Goal: Task Accomplishment & Management: Manage account settings

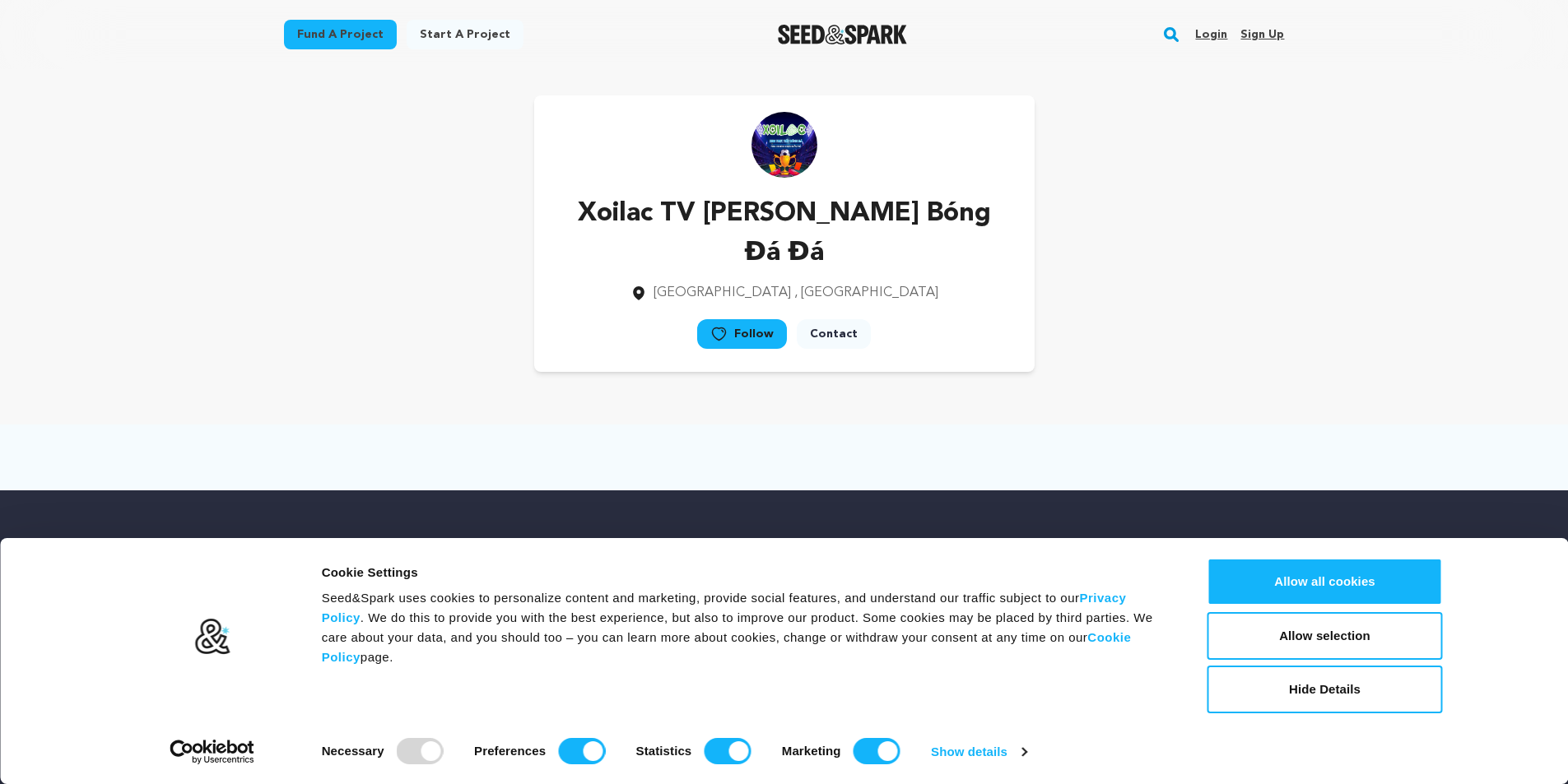
click at [1259, 33] on link "Sign up" at bounding box center [1262, 34] width 44 height 27
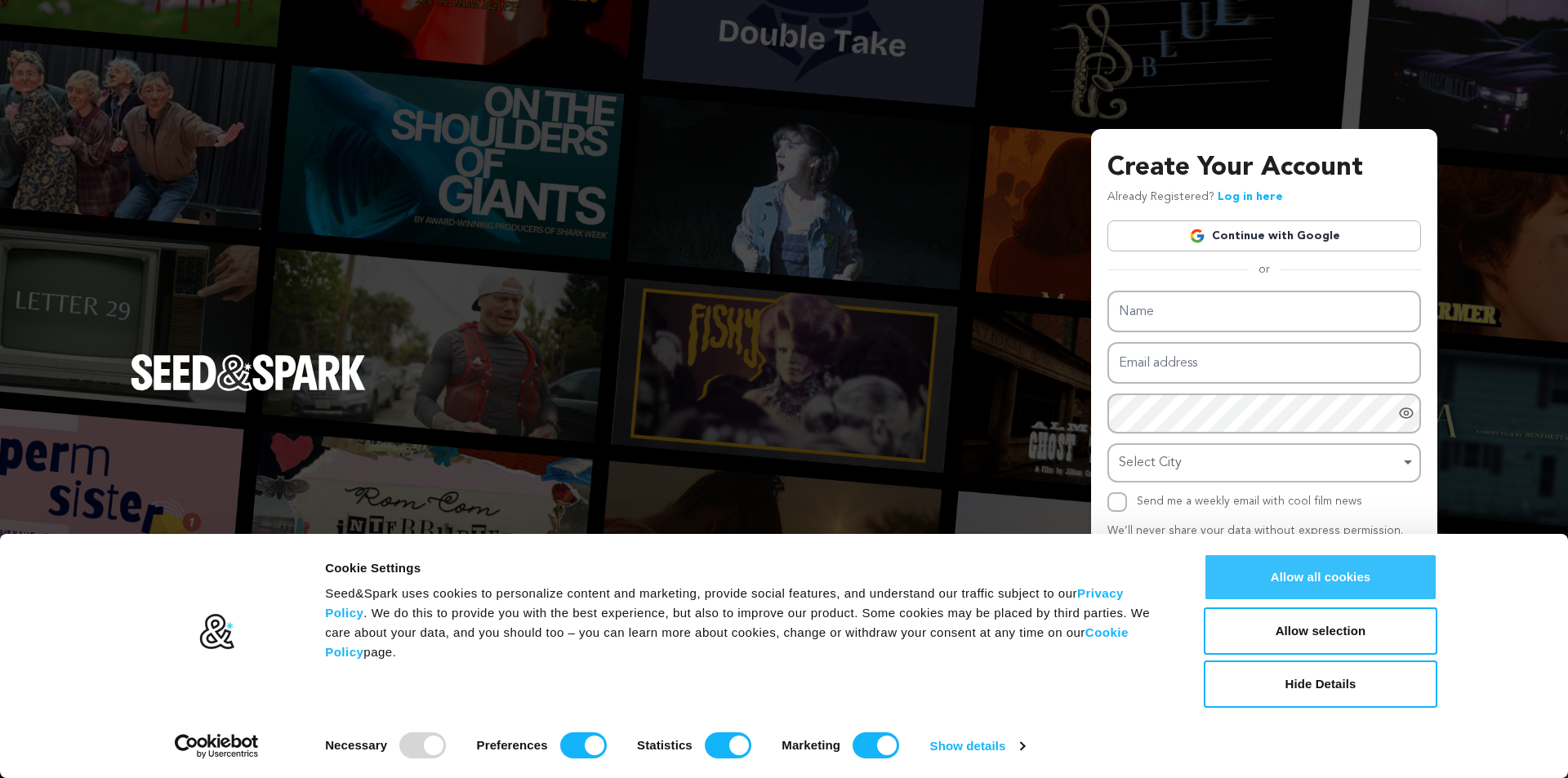
click at [1423, 576] on button "Allow all cookies" at bounding box center [1321, 577] width 234 height 47
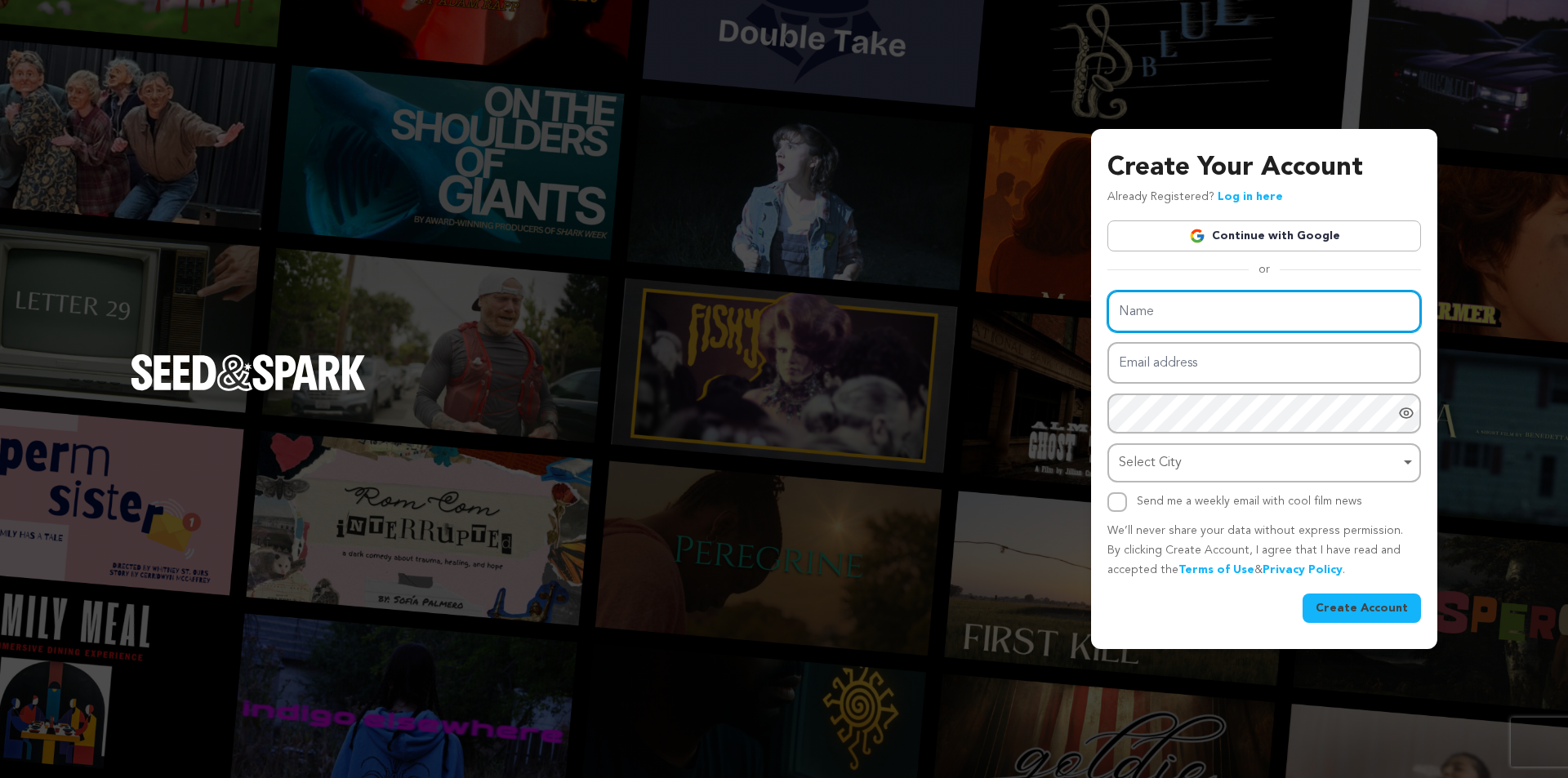
click at [1210, 310] on input "Name" at bounding box center [1264, 312] width 313 height 42
type input "[PERSON_NAME]"
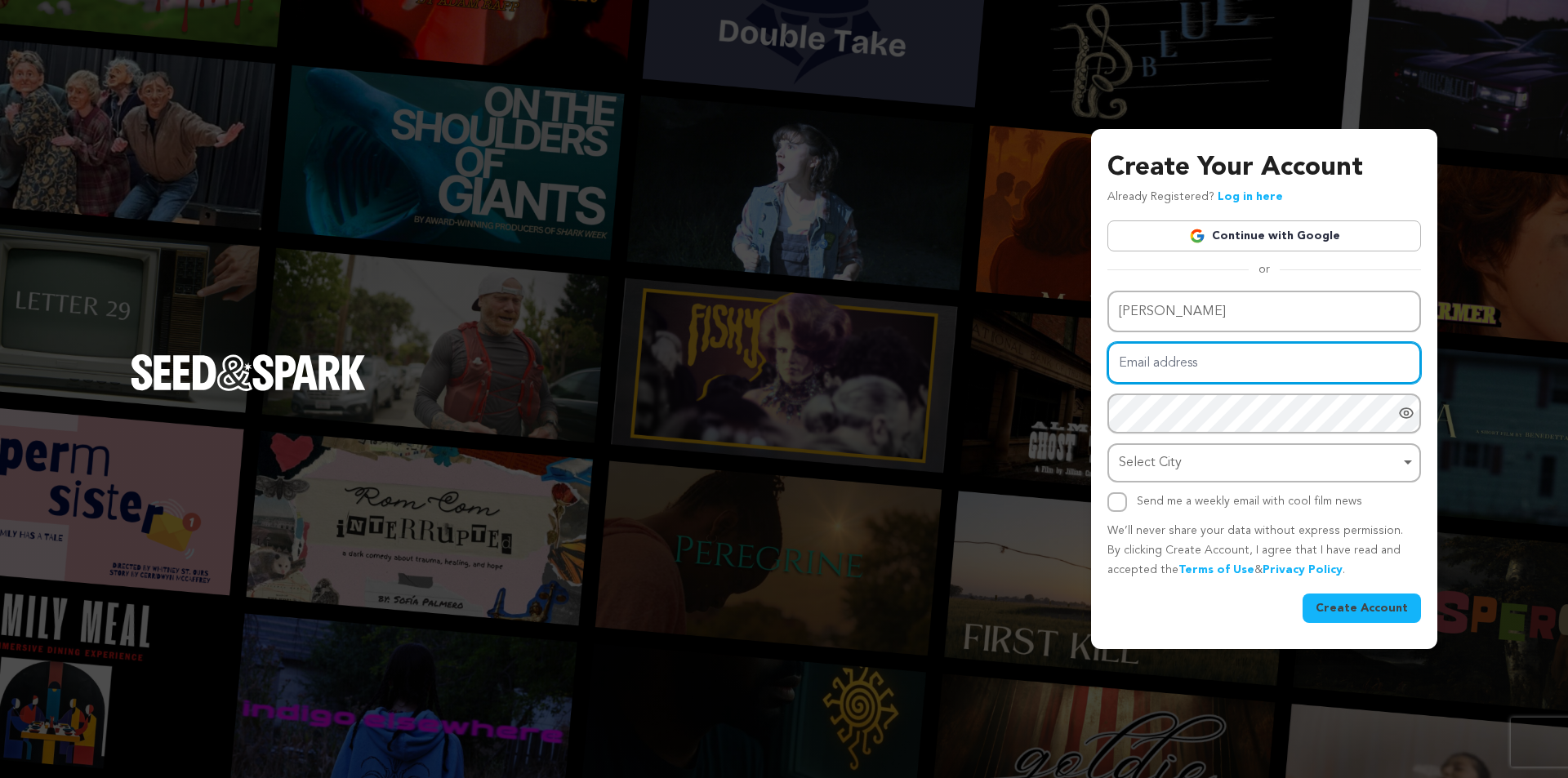
click at [1191, 359] on input "Email address" at bounding box center [1264, 363] width 313 height 42
type input "[EMAIL_ADDRESS][DOMAIN_NAME]"
click at [1181, 469] on div "Select City Remove item" at bounding box center [1259, 464] width 281 height 24
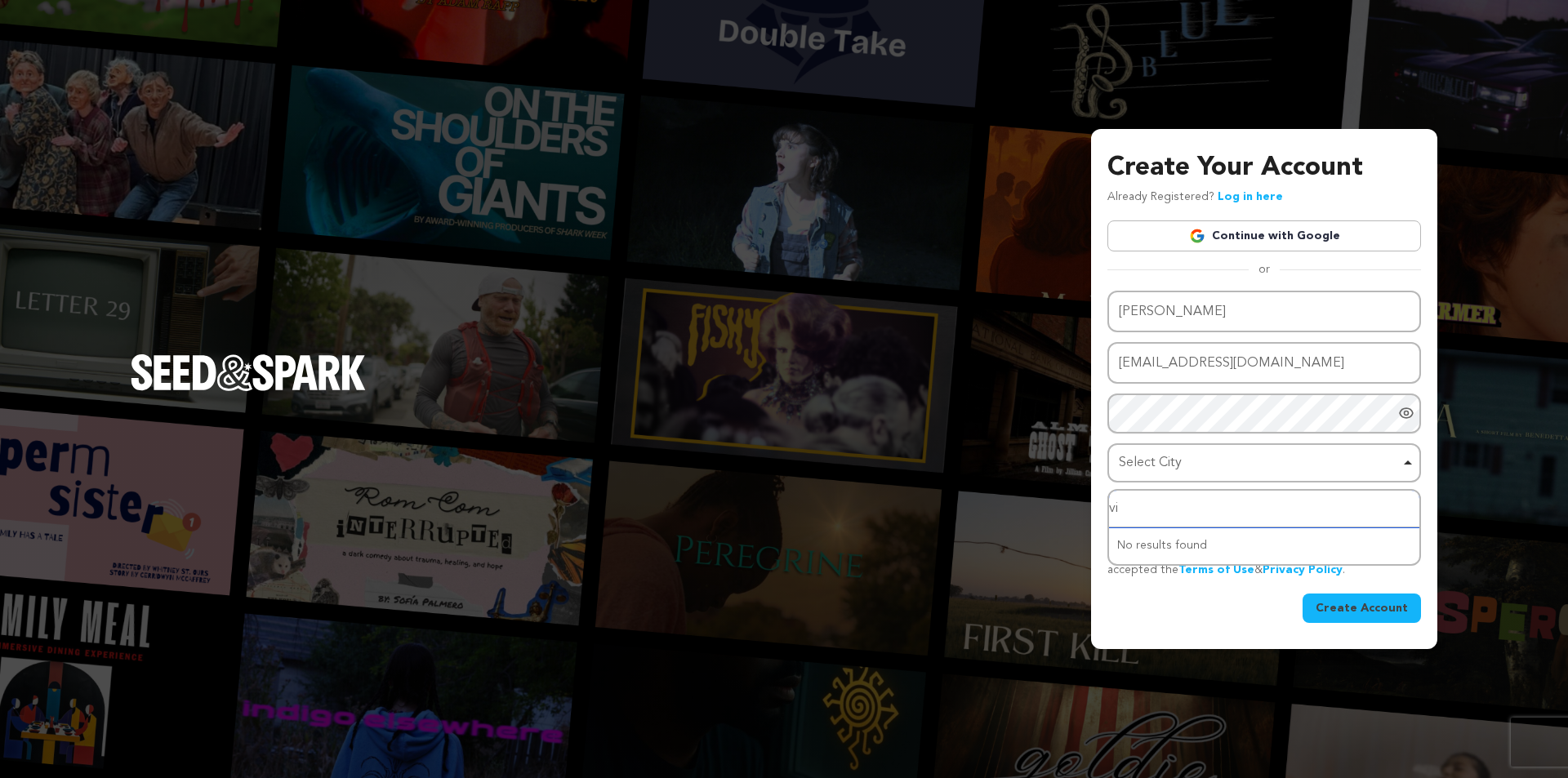
type input "v"
type input "bắc"
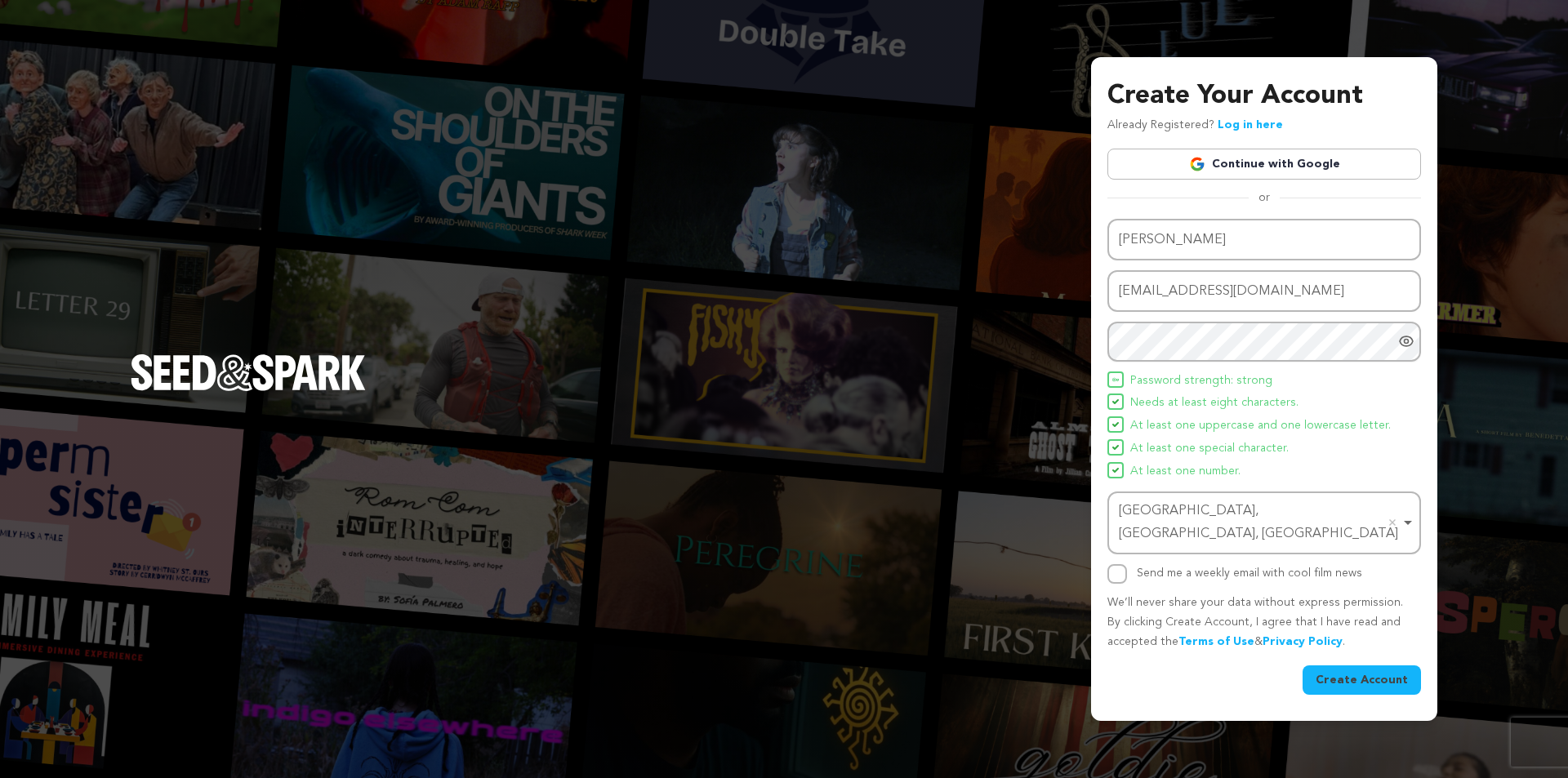
click at [1351, 674] on button "Create Account" at bounding box center [1362, 680] width 118 height 29
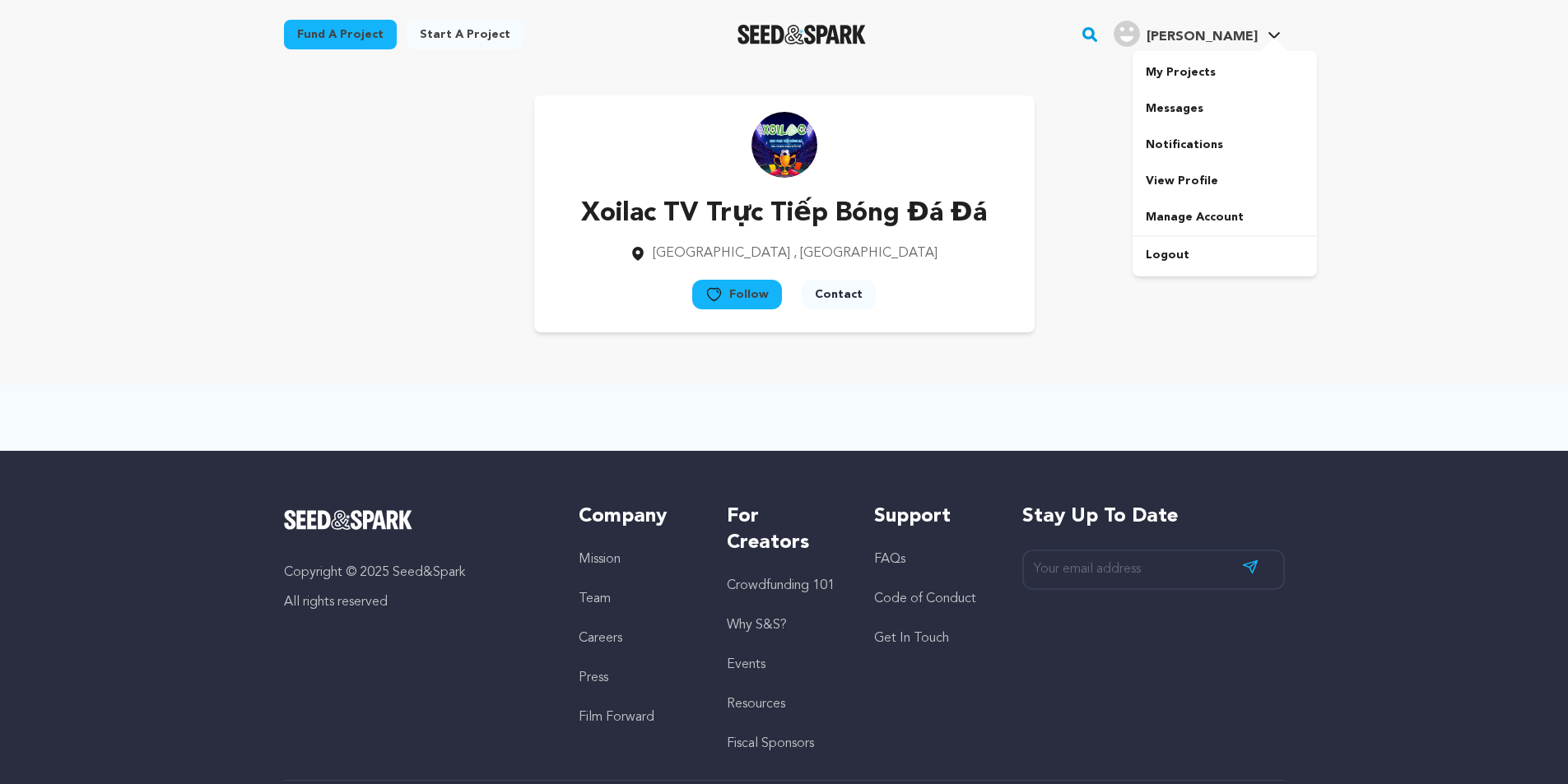
click at [1207, 42] on span "Nguyễn Diệu V." at bounding box center [1201, 36] width 111 height 13
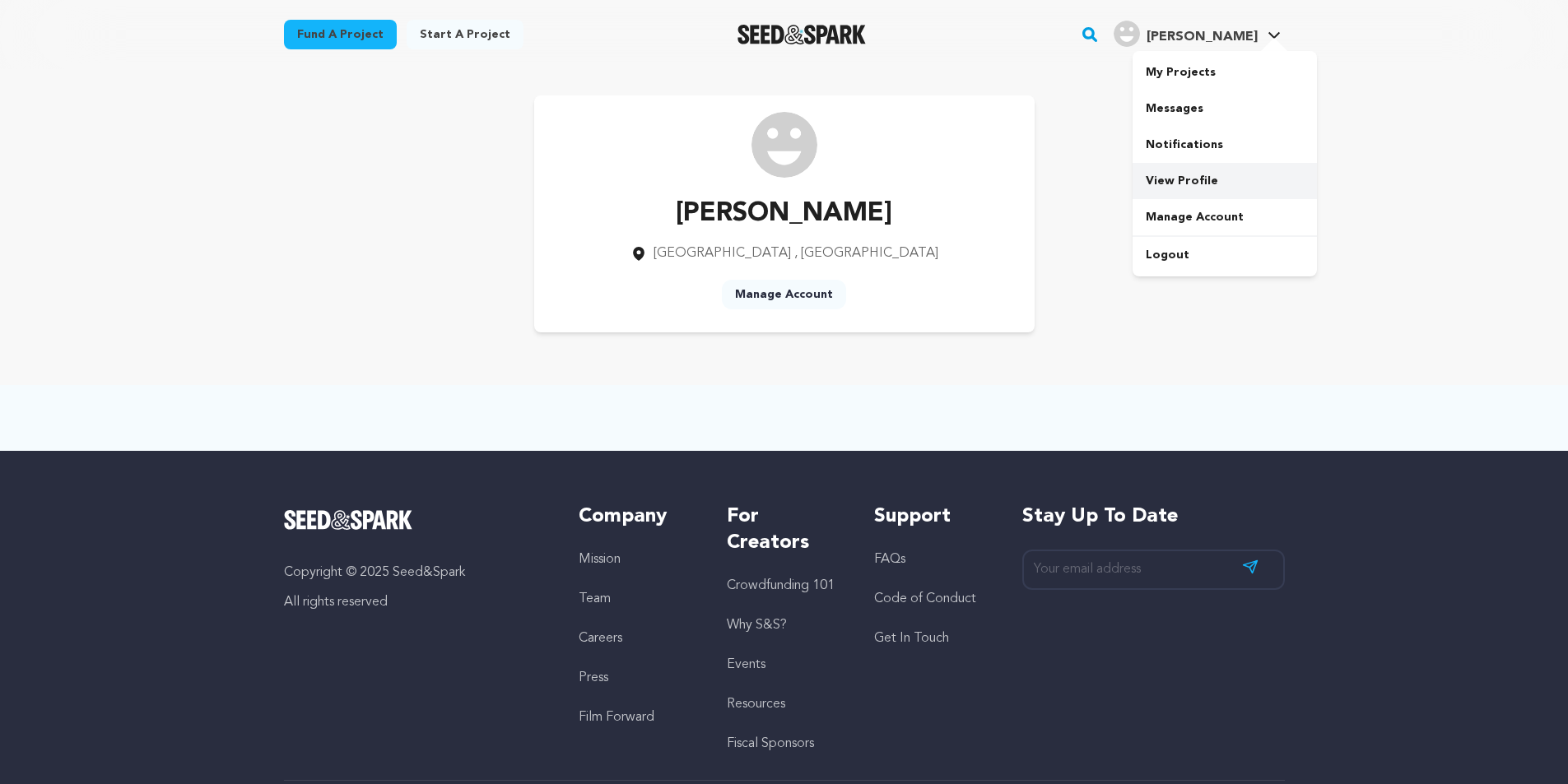
click at [1178, 184] on link "View Profile" at bounding box center [1225, 181] width 185 height 36
click at [792, 144] on img at bounding box center [784, 145] width 66 height 66
click at [781, 300] on link "Manage Account" at bounding box center [784, 294] width 124 height 29
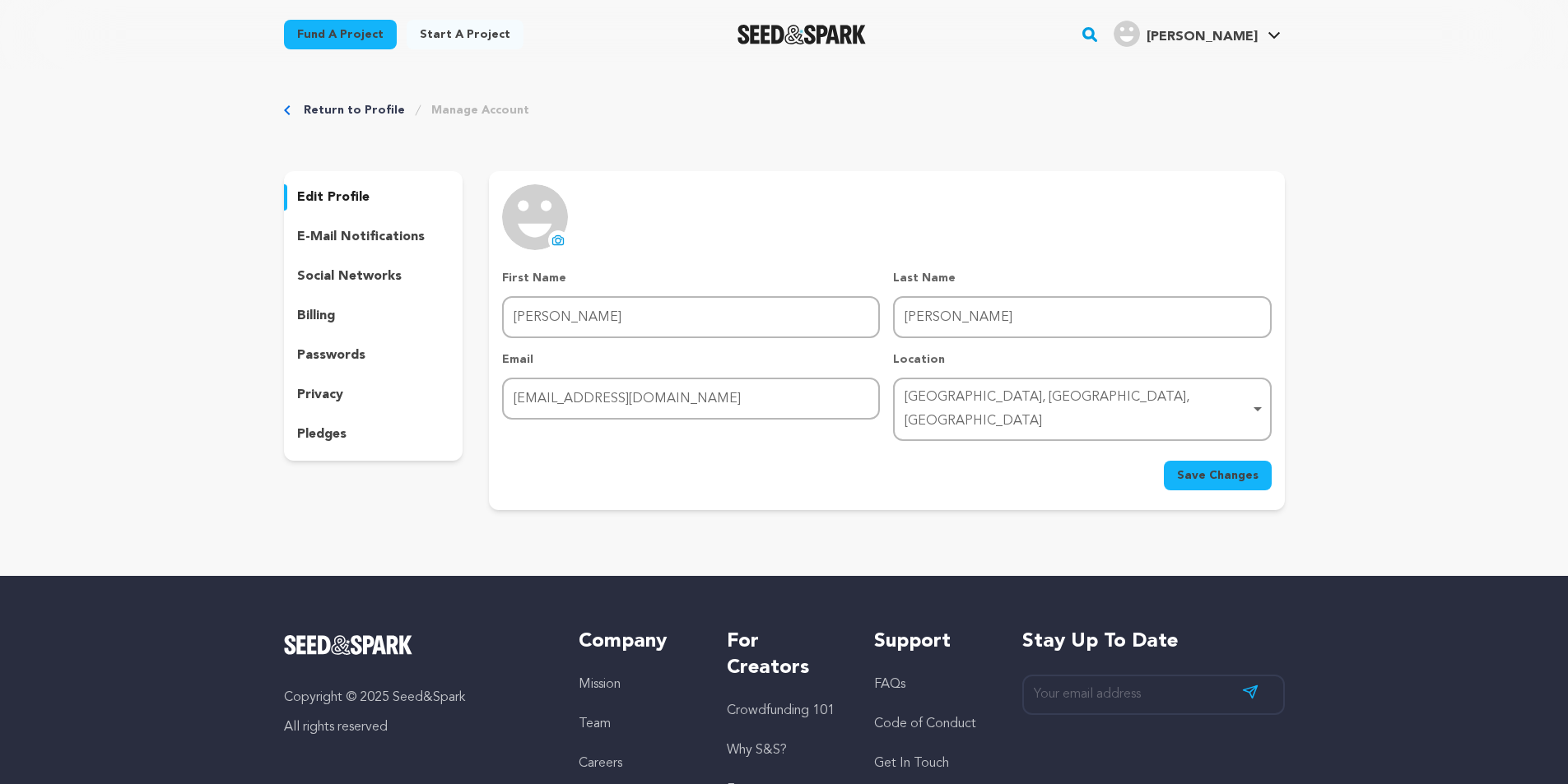
click at [566, 242] on button "uploading spinner upload profile image" at bounding box center [558, 240] width 20 height 20
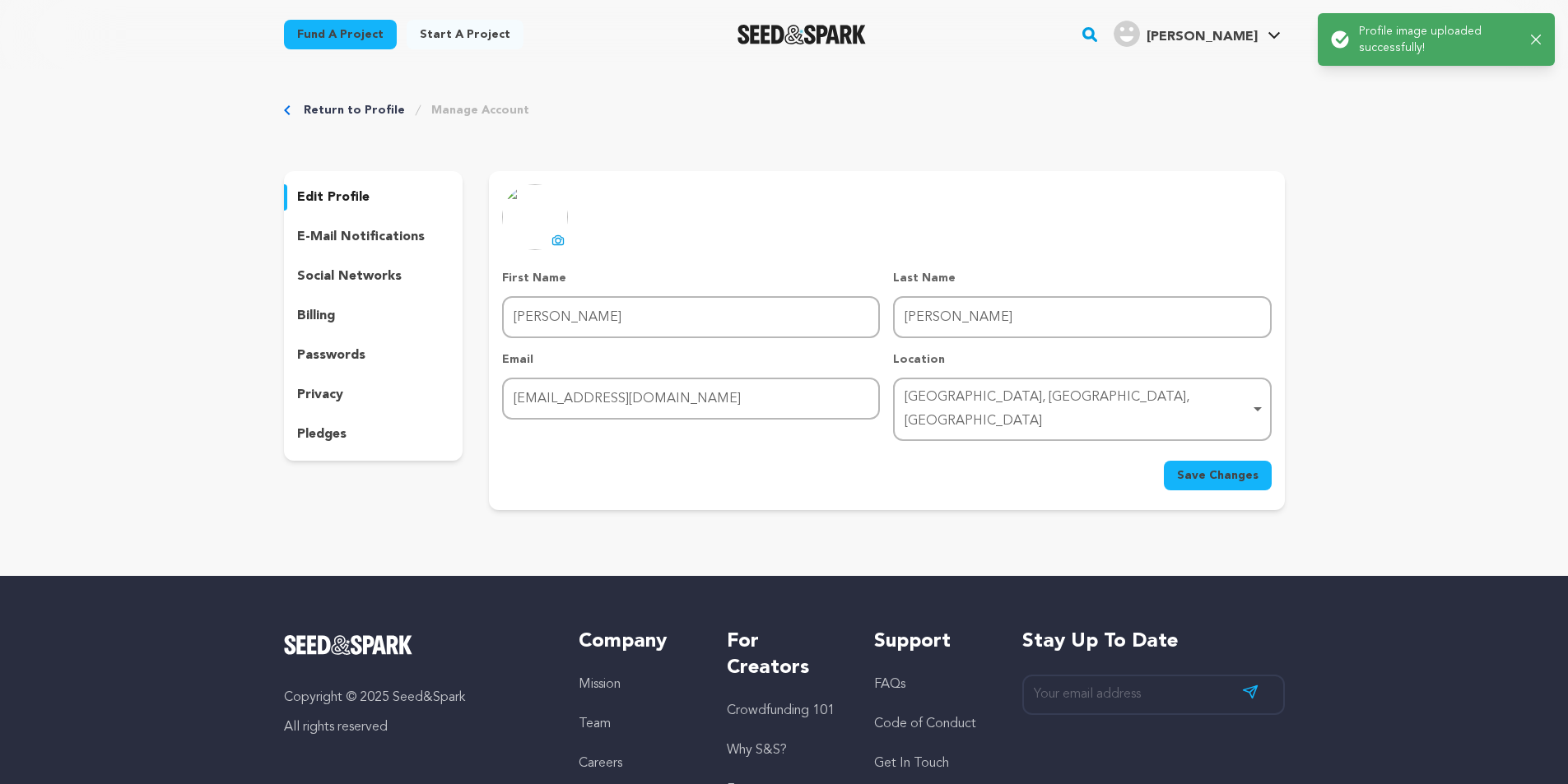
click at [1235, 467] on span "Save Changes" at bounding box center [1218, 475] width 81 height 16
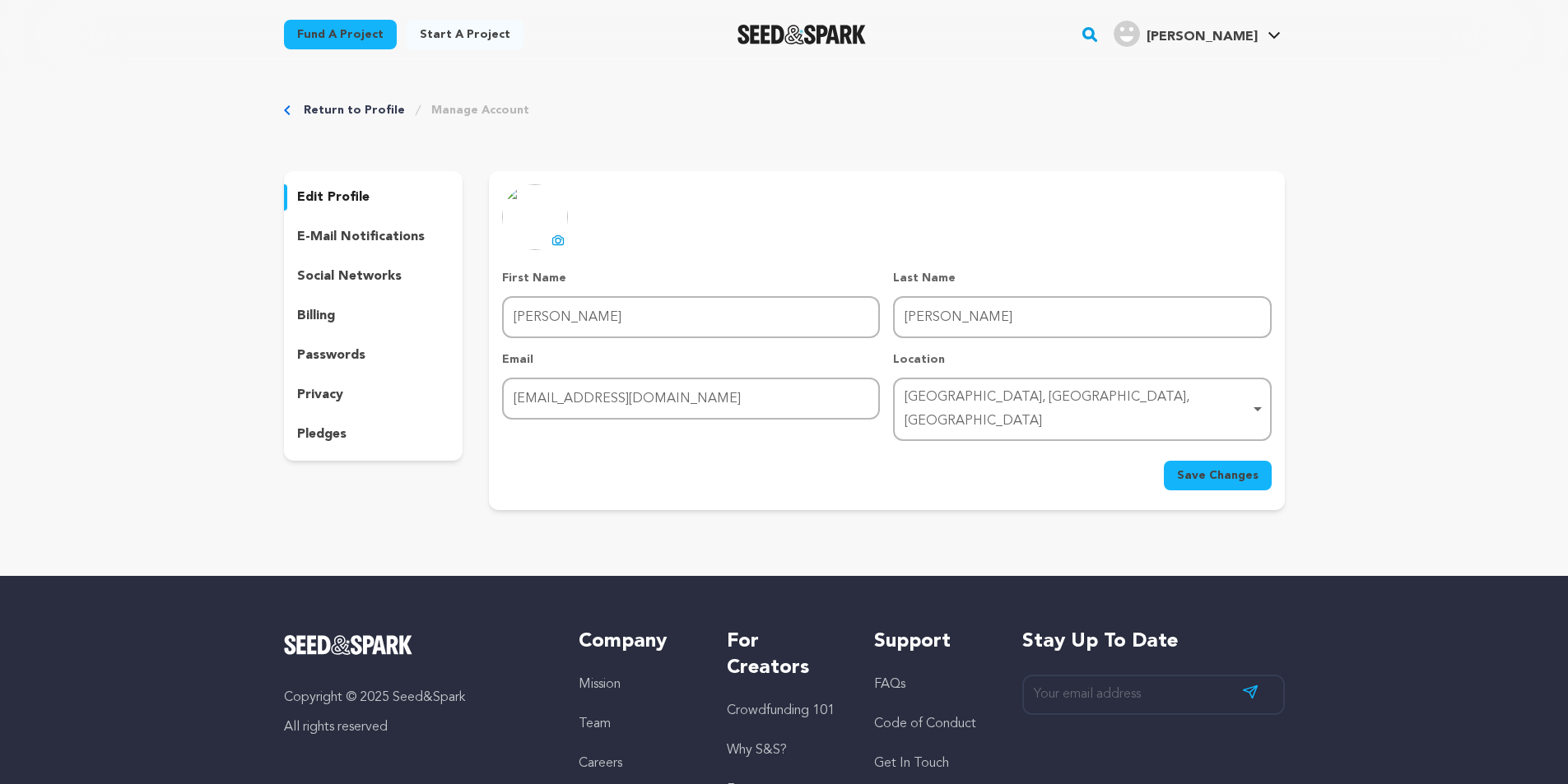
click at [360, 279] on p "social networks" at bounding box center [348, 276] width 104 height 20
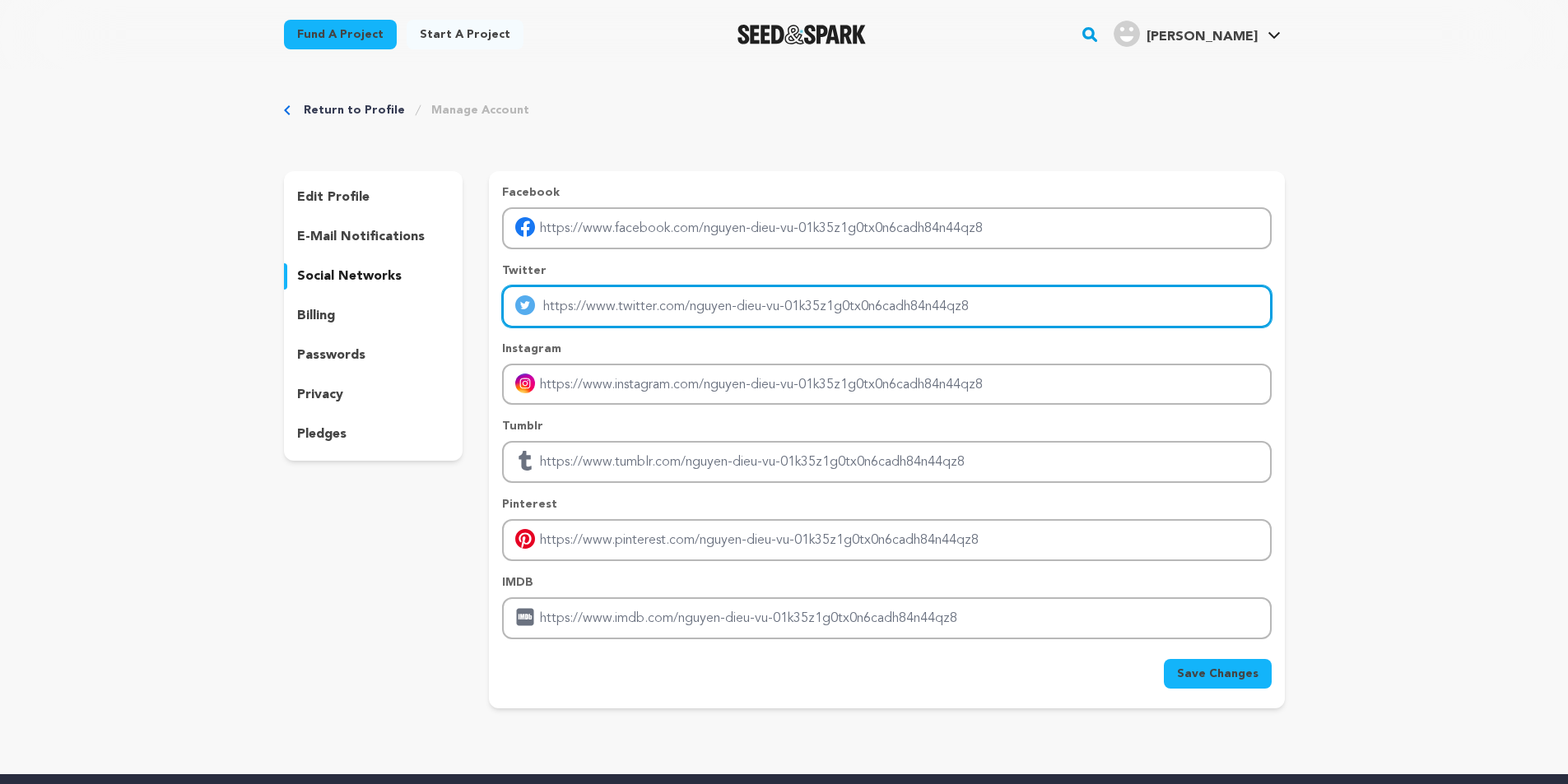
click at [748, 310] on input "Enter twitter profile link" at bounding box center [886, 306] width 768 height 42
type input "[URL][DOMAIN_NAME]"
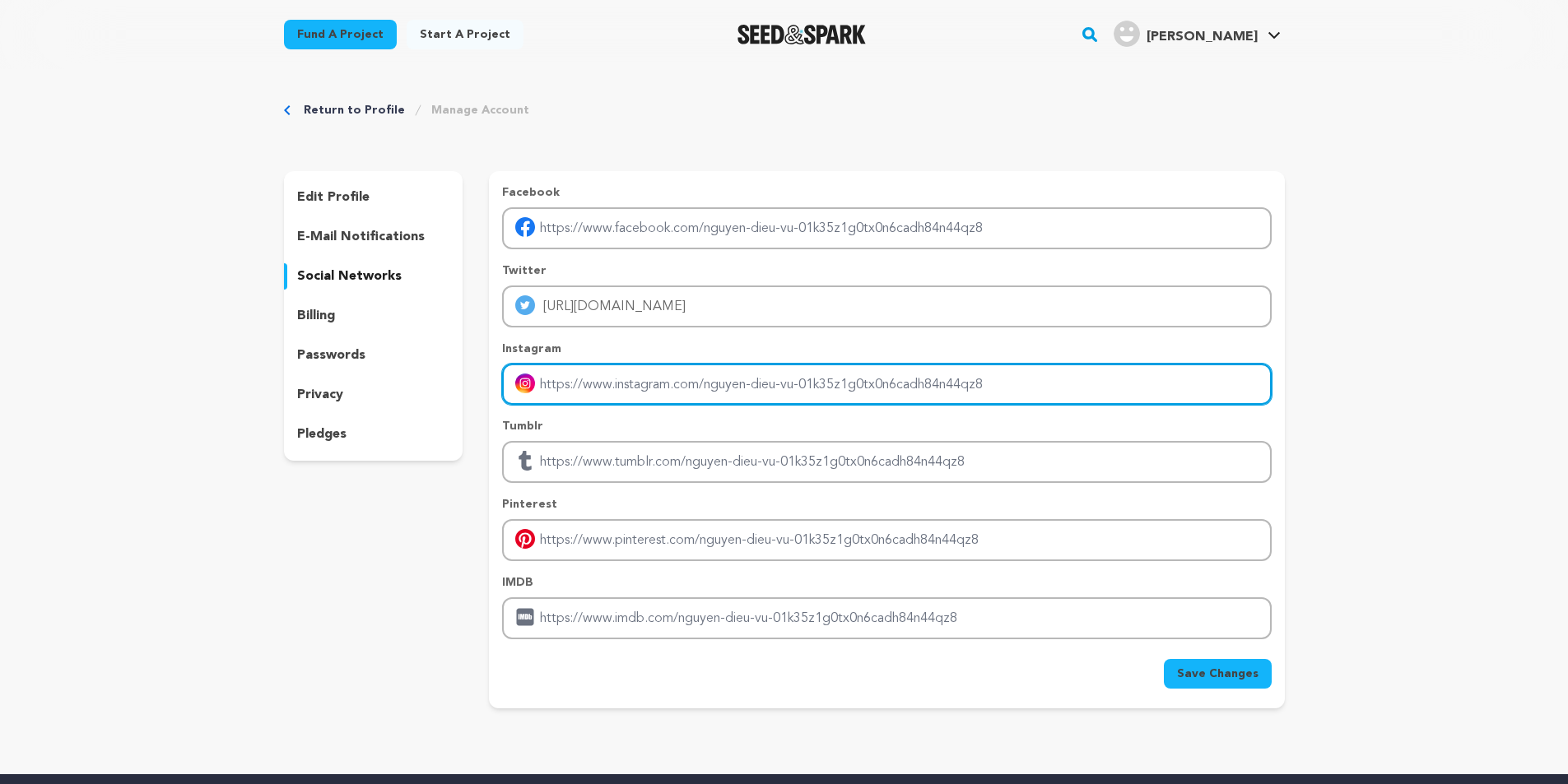
click at [686, 378] on input "Enter instagram handle link" at bounding box center [886, 385] width 768 height 42
type input "[URL][DOMAIN_NAME]"
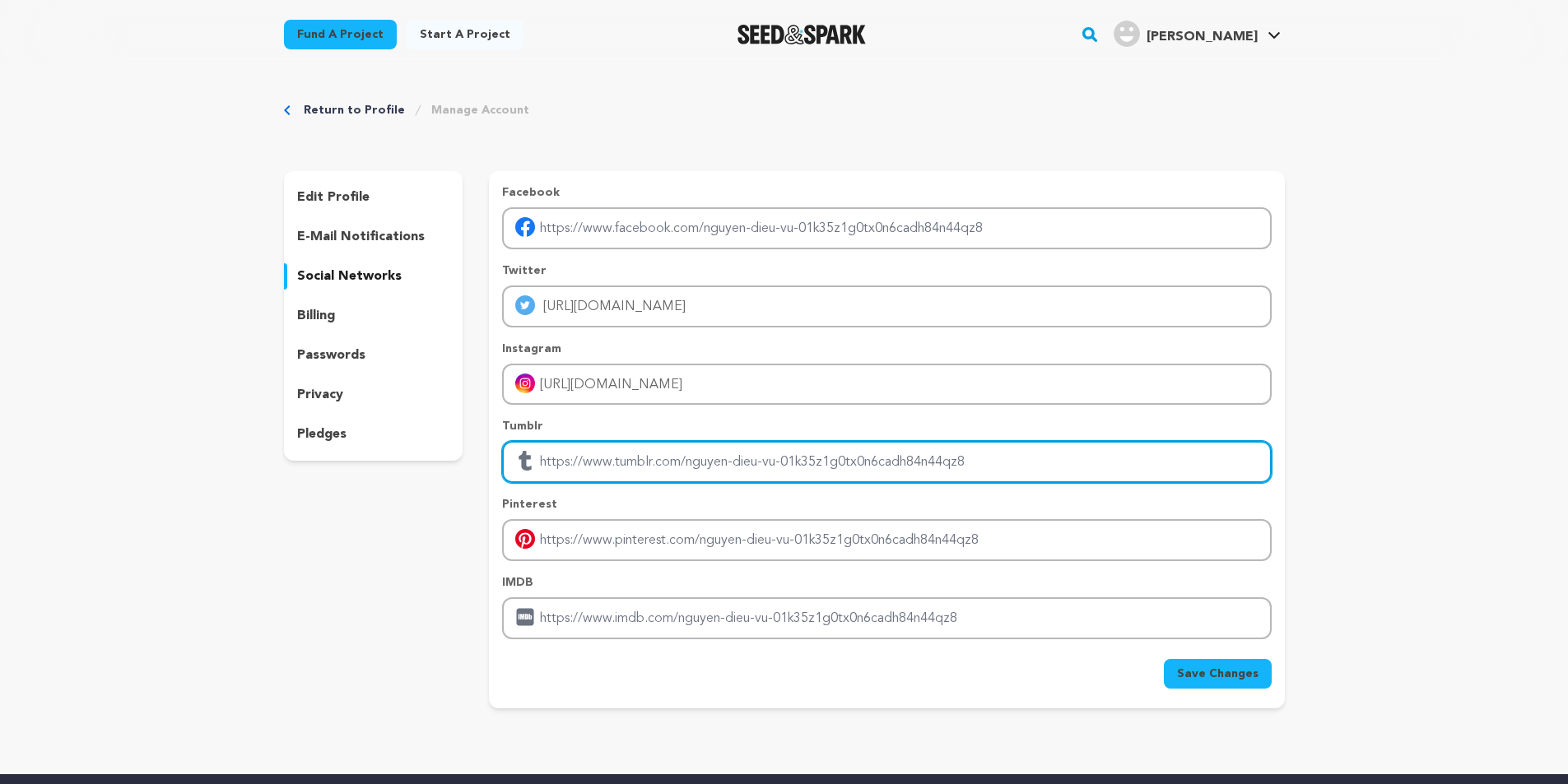
click at [681, 474] on input "Enter tubmlr profile link" at bounding box center [886, 461] width 768 height 42
type input "[URL][DOMAIN_NAME]"
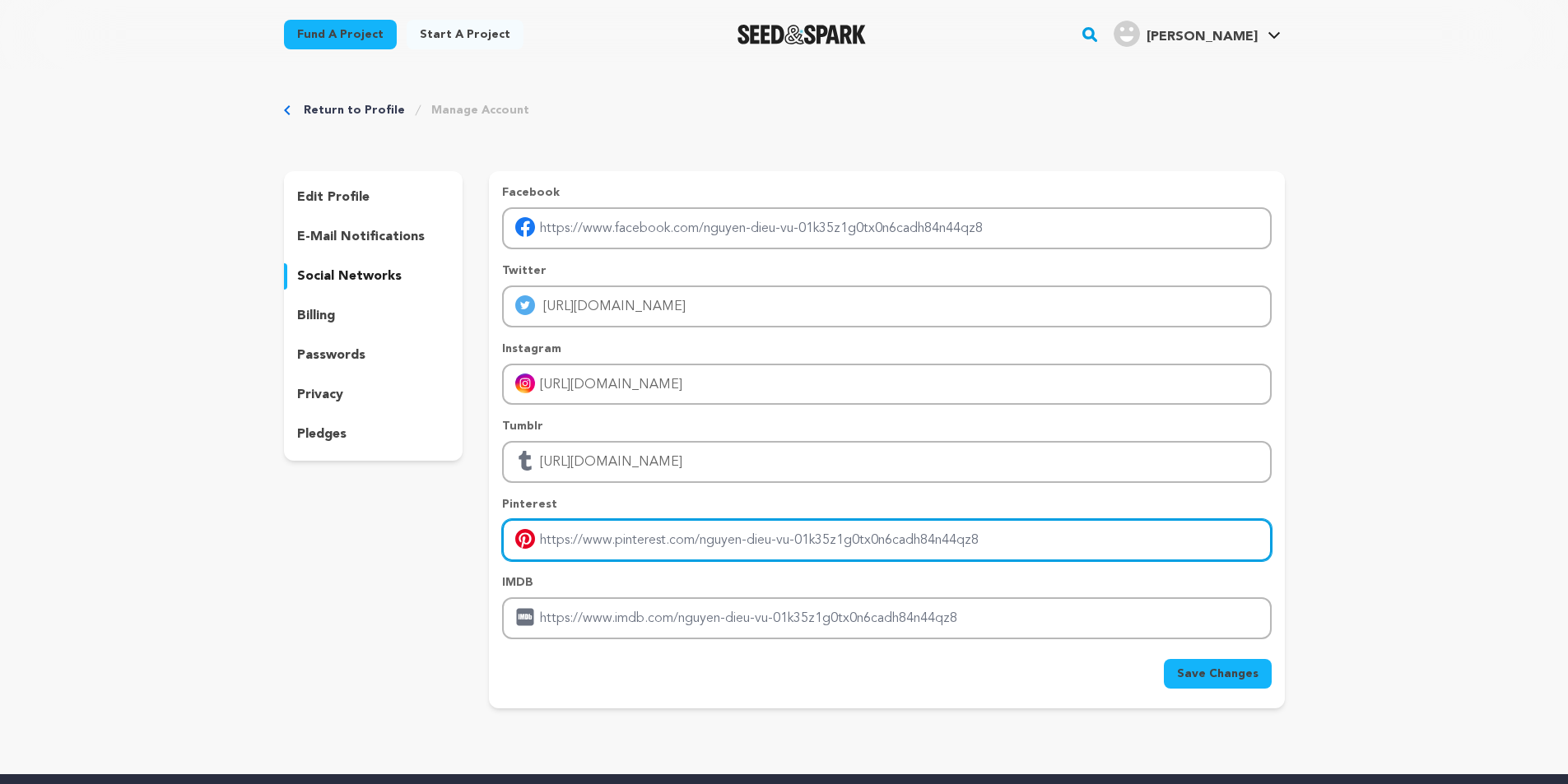
click at [663, 547] on input "Enter pinterest profile link" at bounding box center [886, 540] width 768 height 42
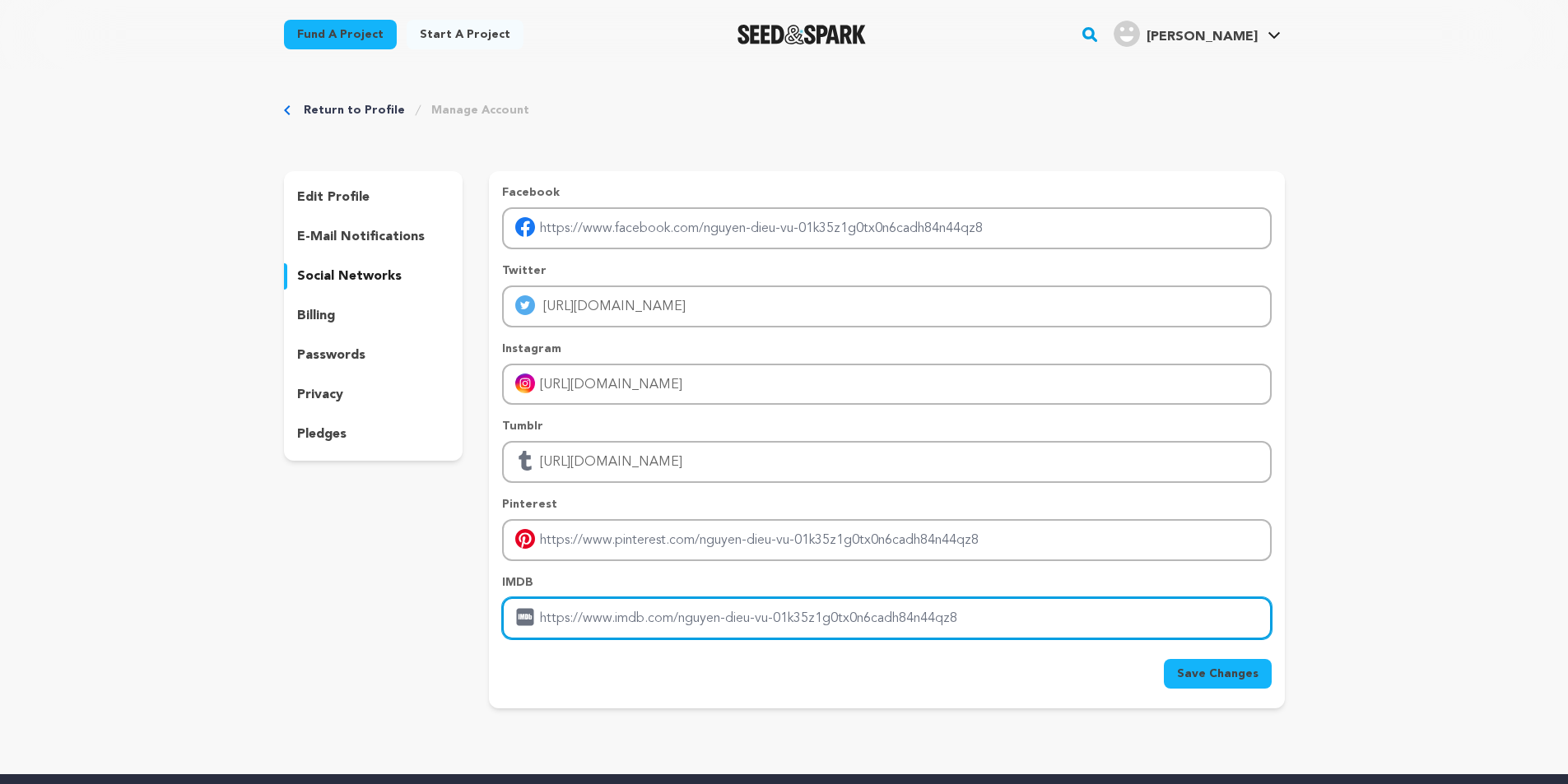
click at [656, 612] on input "Enter IMDB profile link" at bounding box center [886, 618] width 768 height 42
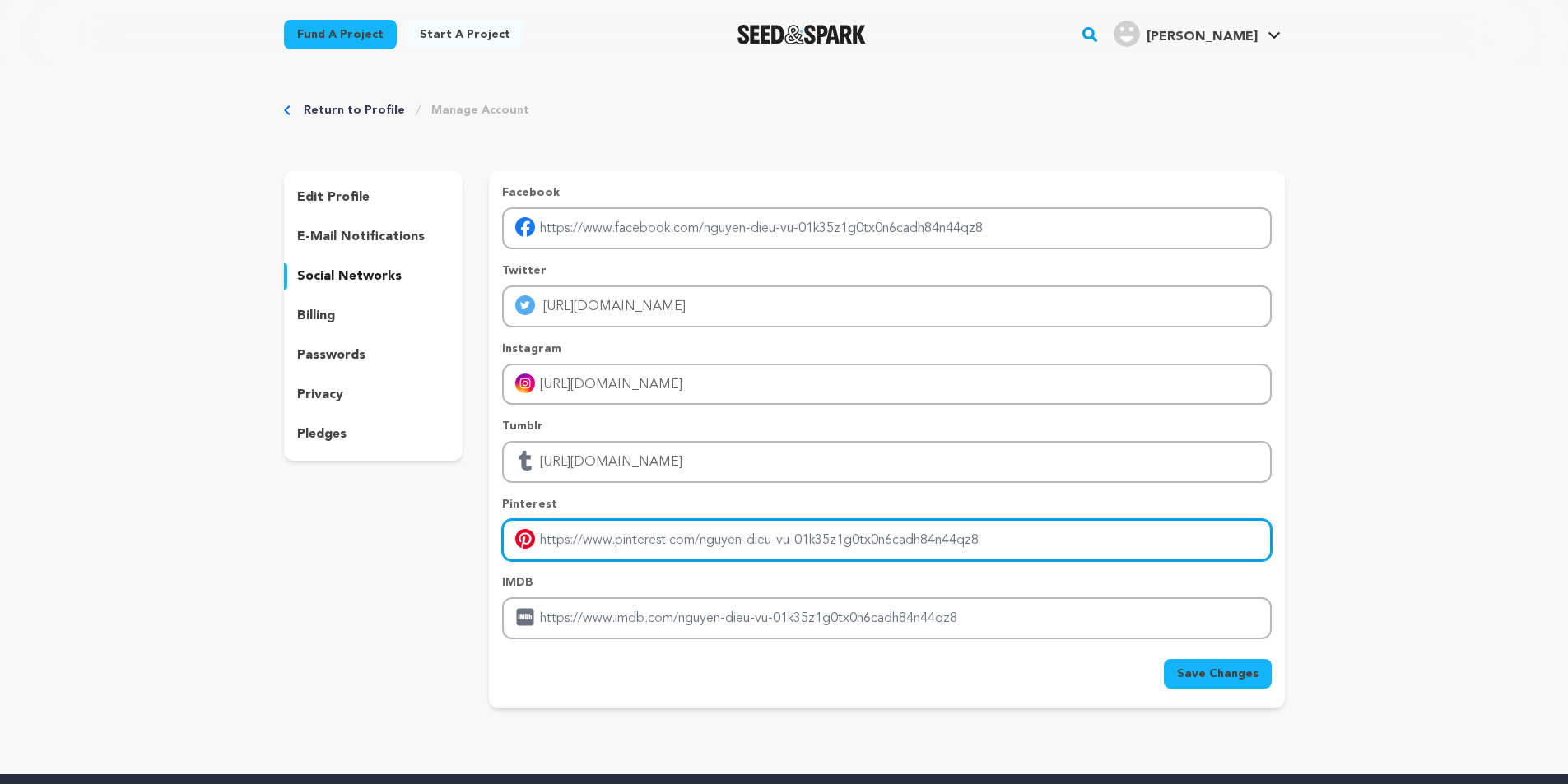
click at [621, 530] on input "Enter pinterest profile link" at bounding box center [886, 540] width 768 height 42
paste input "[URL][DOMAIN_NAME]"
type input "[URL][DOMAIN_NAME]"
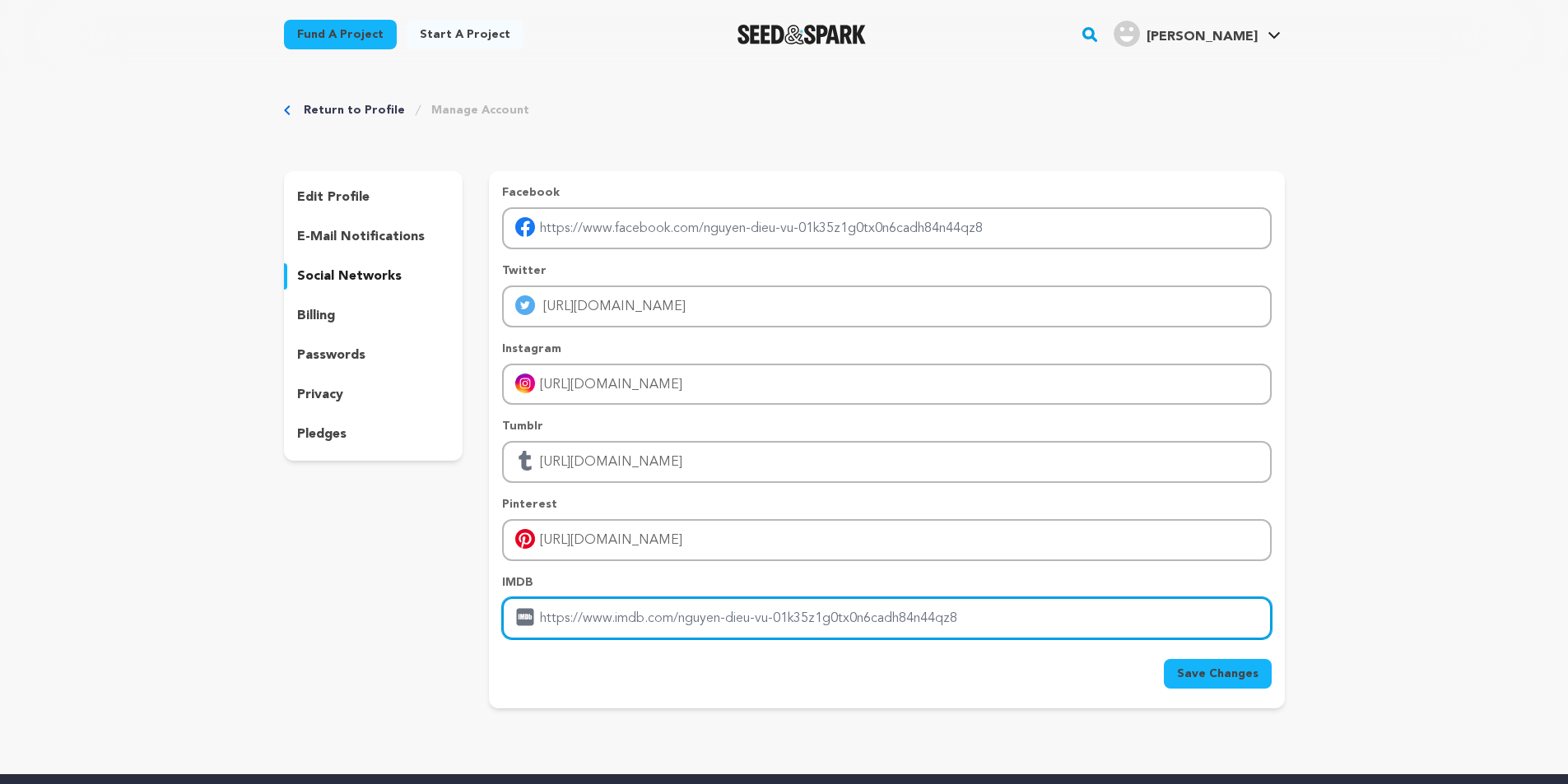
click at [806, 613] on input "Enter IMDB profile link" at bounding box center [886, 618] width 768 height 42
paste input "[URL][DOMAIN_NAME]"
type input "[URL][DOMAIN_NAME]"
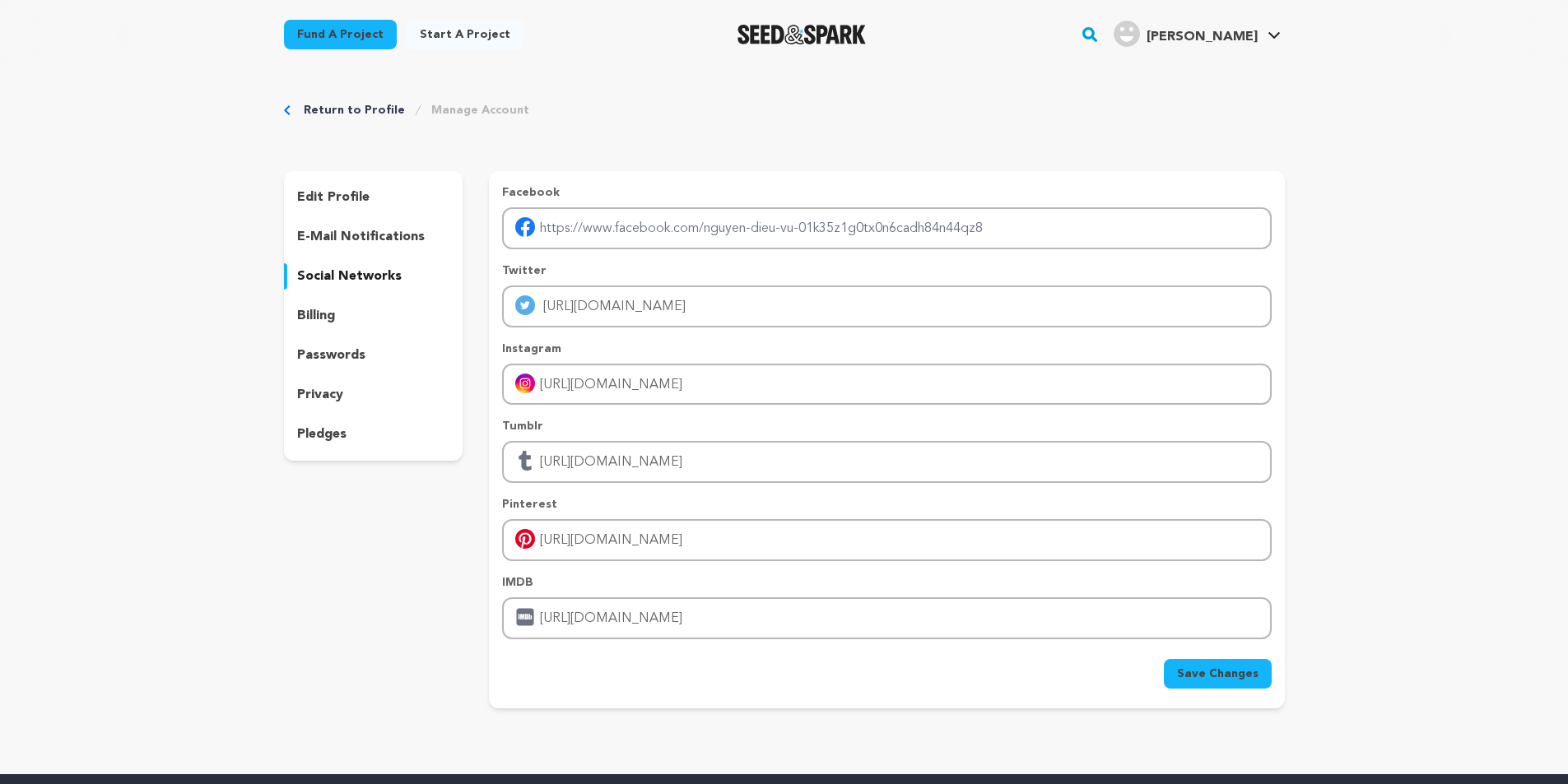
click at [1239, 671] on span "Save Changes" at bounding box center [1218, 674] width 81 height 16
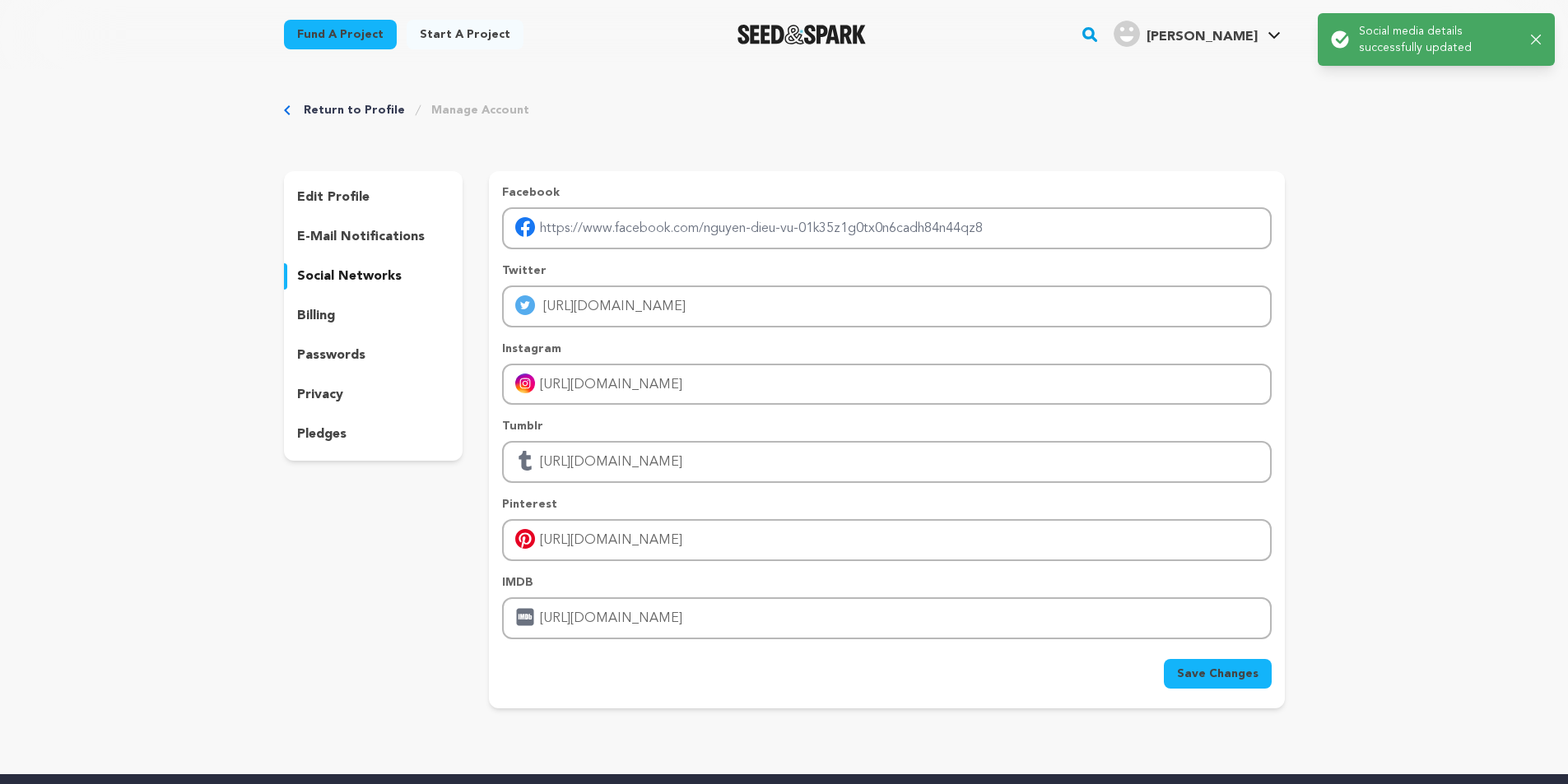
click at [1446, 491] on div "Return to Profile Manage Account edit profile e-mail notifications social netwo…" at bounding box center [784, 408] width 1568 height 679
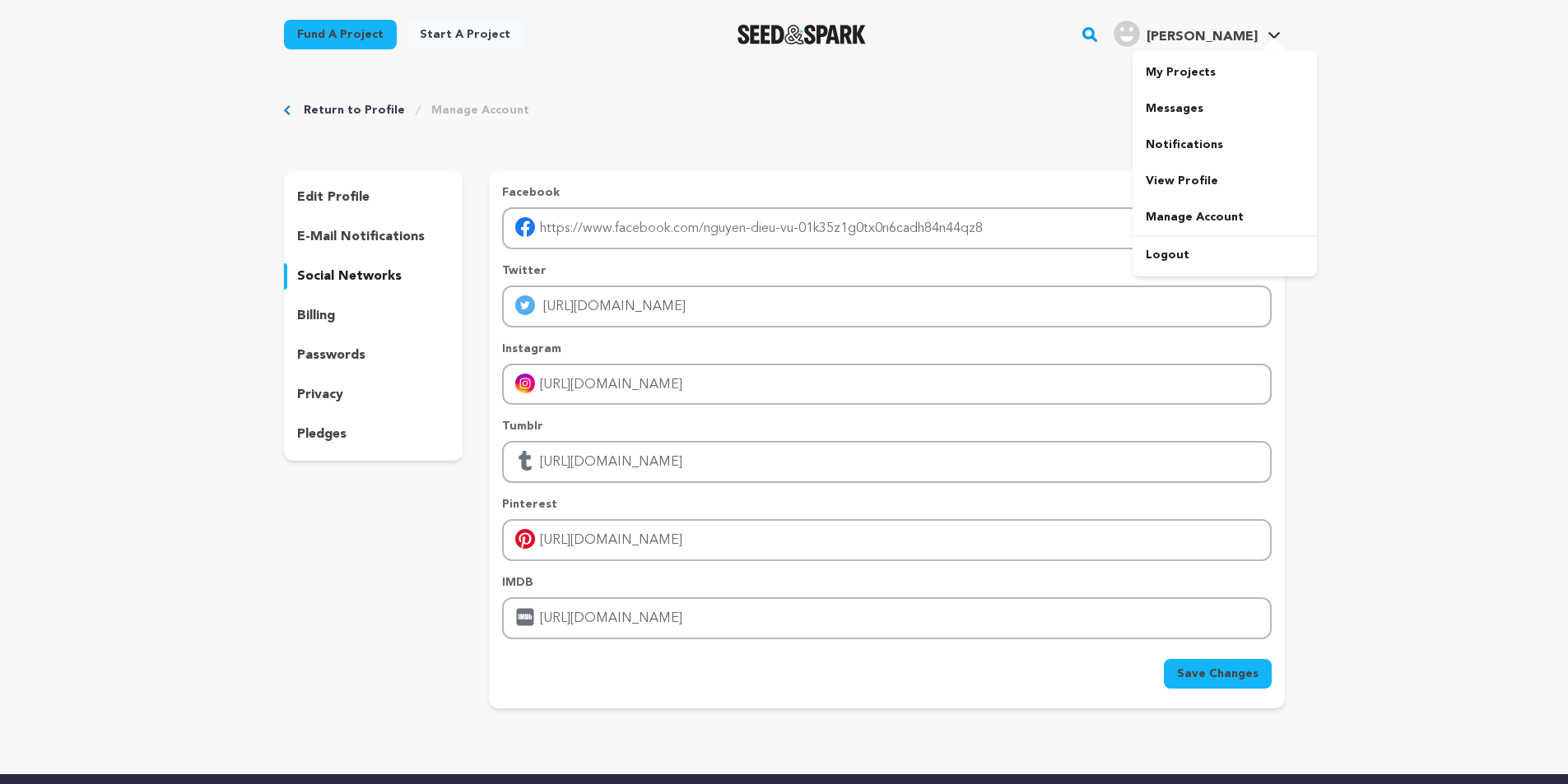
click at [1205, 41] on span "[PERSON_NAME]" at bounding box center [1201, 36] width 111 height 13
